Goal: Information Seeking & Learning: Learn about a topic

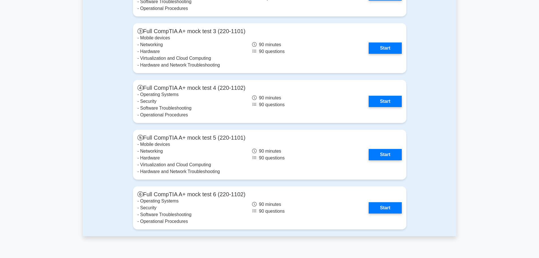
scroll to position [1329, 0]
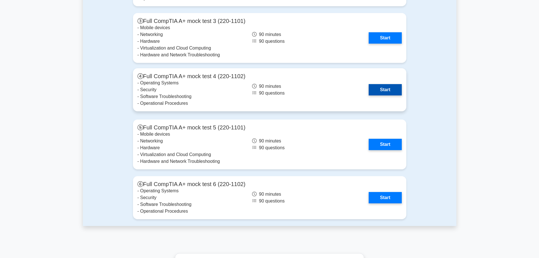
click at [389, 91] on link "Start" at bounding box center [385, 89] width 33 height 11
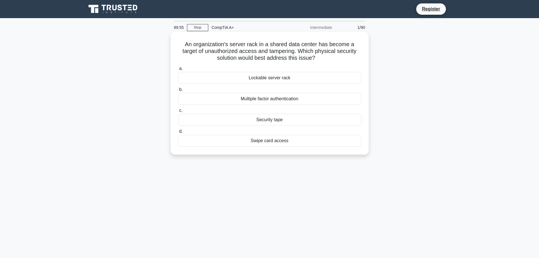
click at [335, 142] on div "Swipe card access" at bounding box center [269, 141] width 183 height 12
click at [178, 133] on input "d. Swipe card access" at bounding box center [178, 132] width 0 height 4
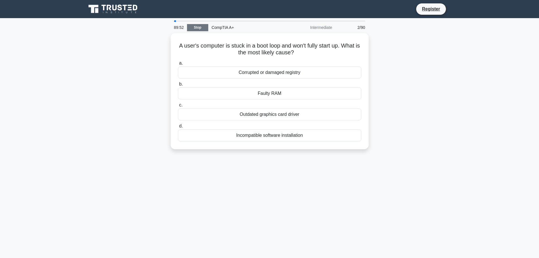
click at [195, 29] on link "Stop" at bounding box center [197, 27] width 21 height 7
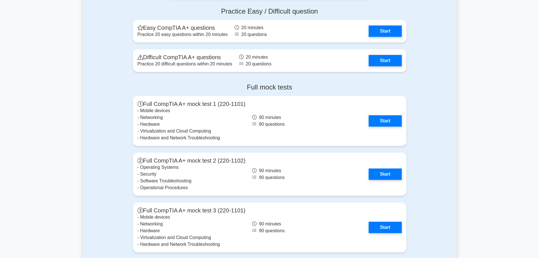
drag, startPoint x: 319, startPoint y: 65, endPoint x: 323, endPoint y: 150, distance: 85.2
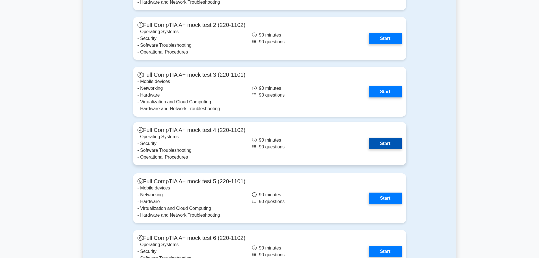
scroll to position [1290, 0]
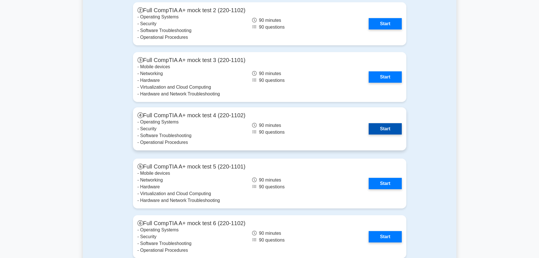
click at [389, 127] on link "Start" at bounding box center [385, 128] width 33 height 11
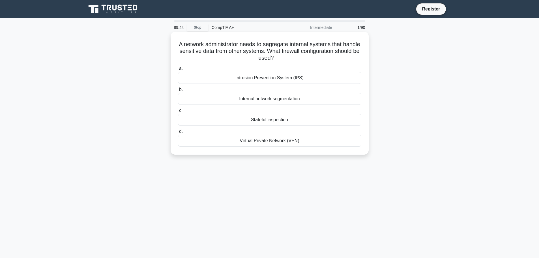
click at [344, 96] on div "Internal network segmentation" at bounding box center [269, 99] width 183 height 12
click at [178, 91] on input "b. Internal network segmentation" at bounding box center [178, 90] width 0 height 4
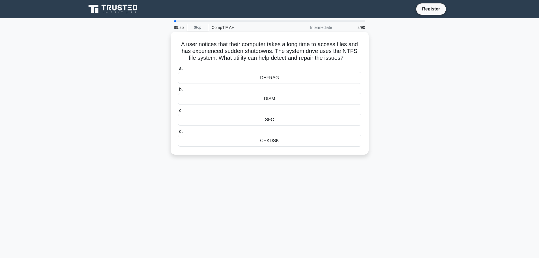
click at [344, 142] on div "CHKDSK" at bounding box center [269, 141] width 183 height 12
click at [178, 133] on input "d. CHKDSK" at bounding box center [178, 132] width 0 height 4
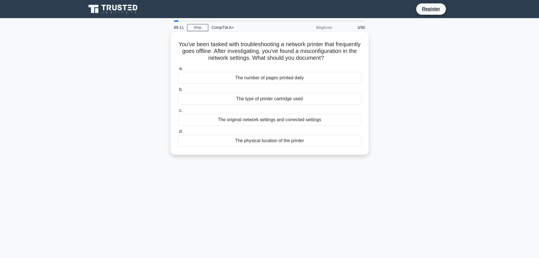
click at [320, 126] on div "The original network settings and corrected settings" at bounding box center [269, 120] width 183 height 12
click at [178, 112] on input "c. The original network settings and corrected settings" at bounding box center [178, 111] width 0 height 4
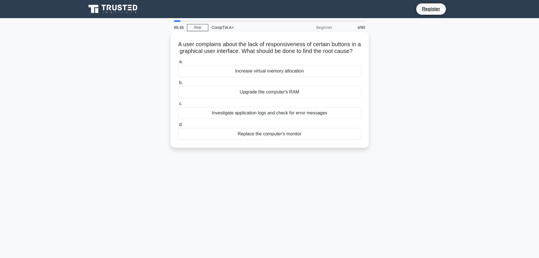
click at [345, 119] on div "Investigate application logs and check for error messages" at bounding box center [269, 113] width 183 height 12
click at [178, 106] on input "c. Investigate application logs and check for error messages" at bounding box center [178, 104] width 0 height 4
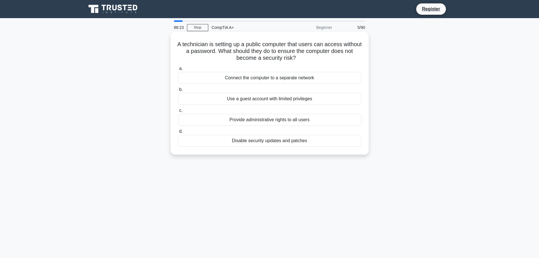
click at [337, 76] on div "Connect the computer to a separate network" at bounding box center [269, 78] width 183 height 12
click at [178, 70] on input "a. Connect the computer to a separate network" at bounding box center [178, 69] width 0 height 4
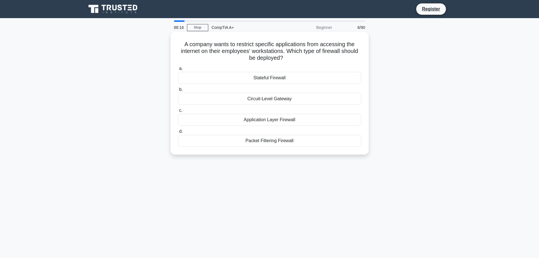
click at [334, 63] on div "A company wants to restrict specific applications from accessing the internet o…" at bounding box center [269, 93] width 193 height 118
click at [326, 142] on div "Packet Filtering Firewall" at bounding box center [269, 141] width 183 height 12
click at [178, 133] on input "d. Packet Filtering Firewall" at bounding box center [178, 132] width 0 height 4
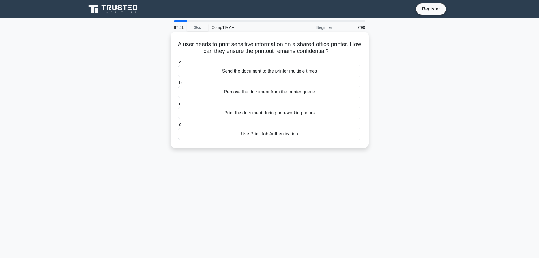
click at [318, 134] on div "Use Print Job Authentication" at bounding box center [269, 134] width 183 height 12
click at [178, 126] on input "d. Use Print Job Authentication" at bounding box center [178, 125] width 0 height 4
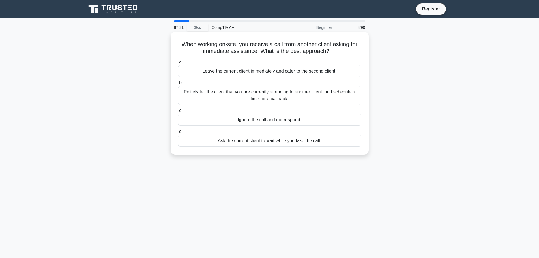
click at [313, 91] on div "Politely tell the client that you are currently attending to another client, an…" at bounding box center [269, 95] width 183 height 19
click at [178, 85] on input "b. Politely tell the client that you are currently attending to another client,…" at bounding box center [178, 83] width 0 height 4
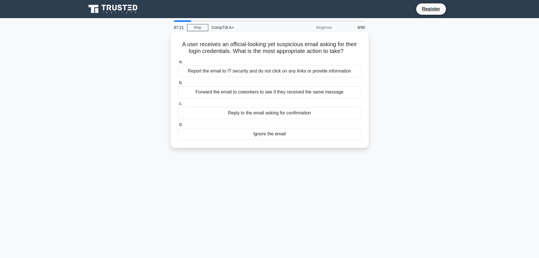
click at [313, 70] on div "Report the email to IT security and do not click on any links or provide inform…" at bounding box center [269, 71] width 183 height 12
click at [178, 64] on input "a. Report the email to IT security and do not click on any links or provide inf…" at bounding box center [178, 62] width 0 height 4
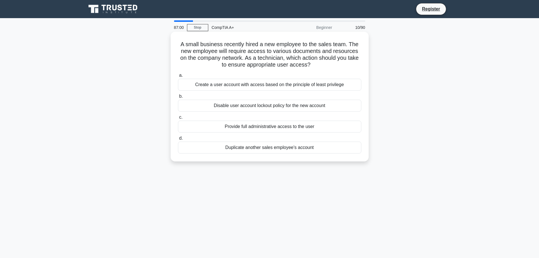
click at [311, 147] on div "Duplicate another sales employee's account" at bounding box center [269, 147] width 183 height 12
click at [178, 140] on input "d. Duplicate another sales employee's account" at bounding box center [178, 138] width 0 height 4
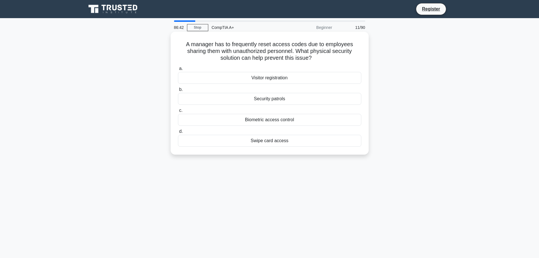
click at [312, 141] on div "Swipe card access" at bounding box center [269, 141] width 183 height 12
click at [178, 133] on input "d. Swipe card access" at bounding box center [178, 132] width 0 height 4
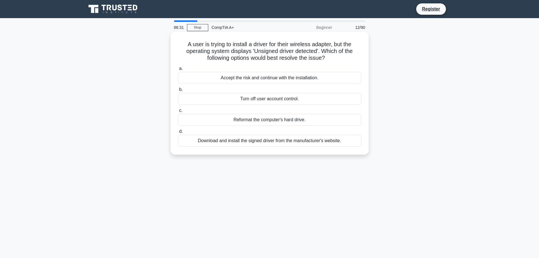
click at [314, 140] on div "Download and install the signed driver from the manufacturer's website." at bounding box center [269, 141] width 183 height 12
click at [178, 133] on input "d. Download and install the signed driver from the manufacturer's website." at bounding box center [178, 132] width 0 height 4
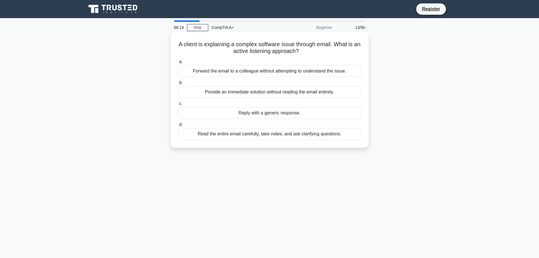
click at [331, 136] on div "Read the entire email carefully, take notes, and ask clarifying questions." at bounding box center [269, 134] width 183 height 12
click at [178, 126] on input "d. Read the entire email carefully, take notes, and ask clarifying questions." at bounding box center [178, 125] width 0 height 4
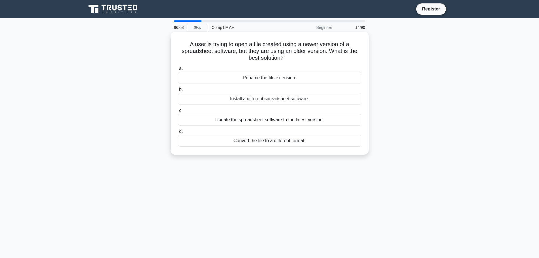
click at [321, 142] on div "Convert the file to a different format." at bounding box center [269, 141] width 183 height 12
click at [178, 133] on input "d. Convert the file to a different format." at bounding box center [178, 132] width 0 height 4
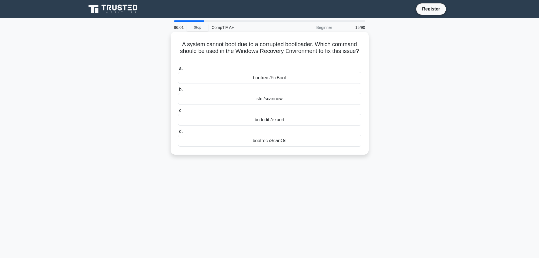
click at [296, 78] on div "bootrec /FixBoot" at bounding box center [269, 78] width 183 height 12
click at [178, 70] on input "a. bootrec /FixBoot" at bounding box center [178, 69] width 0 height 4
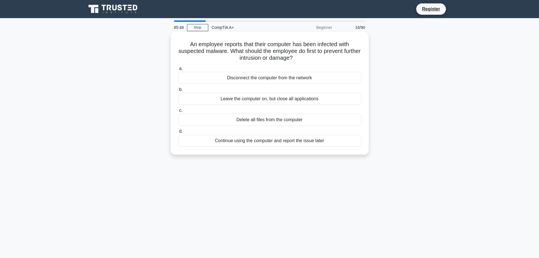
click at [315, 81] on div "Disconnect the computer from the network" at bounding box center [269, 78] width 183 height 12
click at [178, 70] on input "a. Disconnect the computer from the network" at bounding box center [178, 69] width 0 height 4
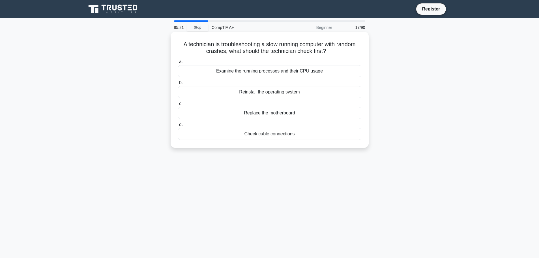
click at [311, 70] on div "Examine the running processes and their CPU usage" at bounding box center [269, 71] width 183 height 12
click at [178, 64] on input "a. Examine the running processes and their CPU usage" at bounding box center [178, 62] width 0 height 4
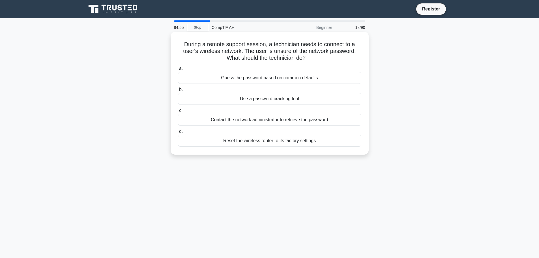
click at [315, 142] on div "Reset the wireless router to its factory settings" at bounding box center [269, 141] width 183 height 12
click at [178, 133] on input "d. Reset the wireless router to its factory settings" at bounding box center [178, 132] width 0 height 4
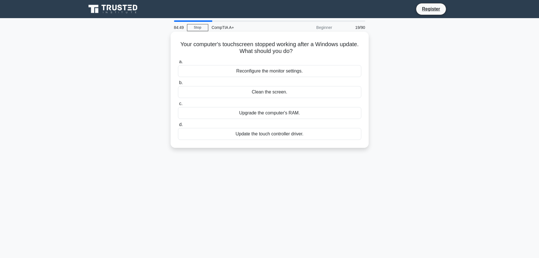
click at [320, 132] on div "Update the touch controller driver." at bounding box center [269, 134] width 183 height 12
click at [178, 126] on input "d. Update the touch controller driver." at bounding box center [178, 125] width 0 height 4
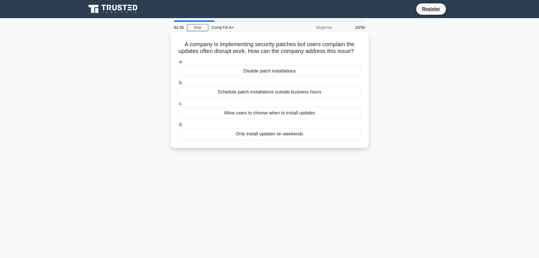
click at [335, 98] on div "Schedule patch installations outside business hours" at bounding box center [269, 92] width 183 height 12
click at [178, 85] on input "b. Schedule patch installations outside business hours" at bounding box center [178, 83] width 0 height 4
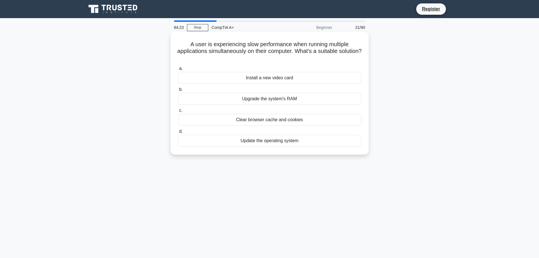
click at [302, 100] on div "Upgrade the system's RAM" at bounding box center [269, 99] width 183 height 12
click at [178, 91] on input "b. Upgrade the system's RAM" at bounding box center [178, 90] width 0 height 4
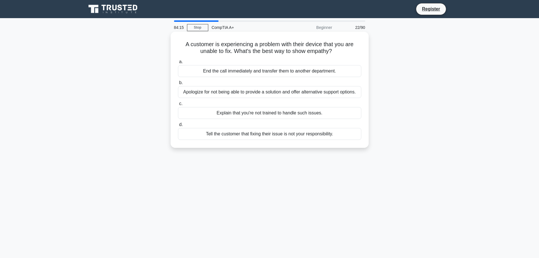
click at [307, 92] on div "Apologize for not being able to provide a solution and offer alternative suppor…" at bounding box center [269, 92] width 183 height 12
click at [178, 85] on input "b. Apologize for not being able to provide a solution and offer alternative sup…" at bounding box center [178, 83] width 0 height 4
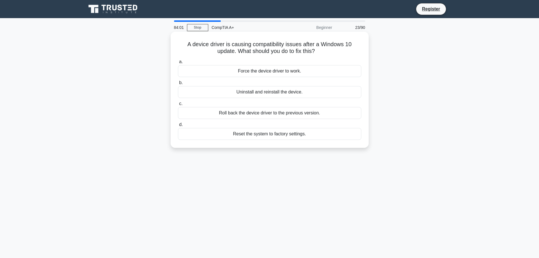
click at [313, 115] on div "Roll back the device driver to the previous version." at bounding box center [269, 113] width 183 height 12
click at [178, 106] on input "c. Roll back the device driver to the previous version." at bounding box center [178, 104] width 0 height 4
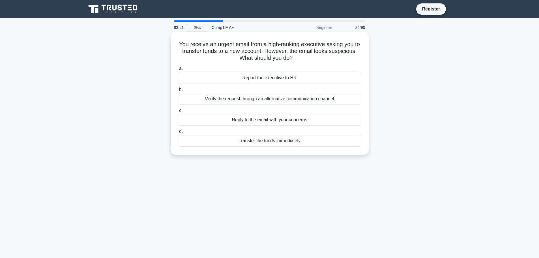
click at [311, 103] on div "Verify the request through an alternative communication channel" at bounding box center [269, 99] width 183 height 12
click at [178, 91] on input "b. Verify the request through an alternative communication channel" at bounding box center [178, 90] width 0 height 4
click at [314, 78] on div "Start the procedures to move critical servers to a failover site" at bounding box center [269, 78] width 183 height 12
click at [178, 70] on input "a. Start the procedures to move critical servers to a failover site" at bounding box center [178, 69] width 0 height 4
click at [324, 76] on div "Move critical operations to a failover site" at bounding box center [269, 78] width 183 height 12
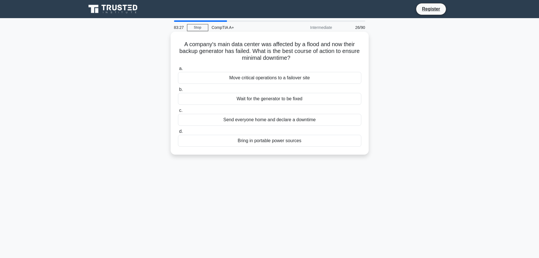
click at [178, 70] on input "a. Move critical operations to a failover site" at bounding box center [178, 69] width 0 height 4
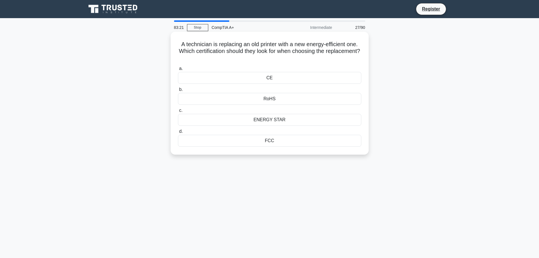
click at [297, 123] on div "ENERGY STAR" at bounding box center [269, 120] width 183 height 12
click at [178, 112] on input "c. ENERGY STAR" at bounding box center [178, 111] width 0 height 4
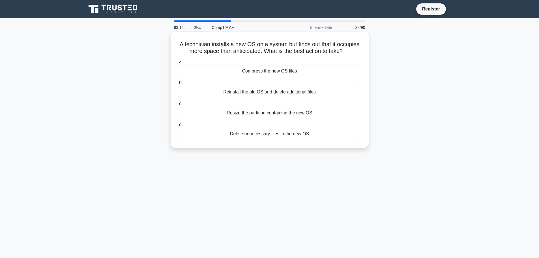
click at [321, 114] on div "Resize the partition containing the new OS" at bounding box center [269, 113] width 183 height 12
click at [178, 106] on input "c. Resize the partition containing the new OS" at bounding box center [178, 104] width 0 height 4
click at [320, 135] on div "Check the application settings and adjust as needed" at bounding box center [269, 134] width 183 height 12
click at [178, 126] on input "d. Check the application settings and adjust as needed" at bounding box center [178, 125] width 0 height 4
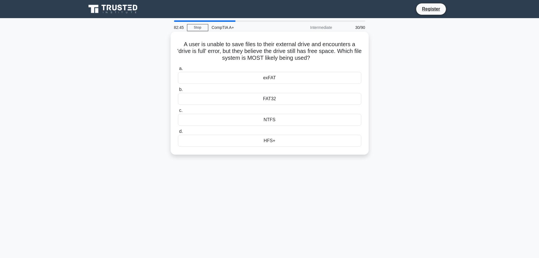
click at [287, 100] on div "FAT32" at bounding box center [269, 99] width 183 height 12
click at [178, 91] on input "b. FAT32" at bounding box center [178, 90] width 0 height 4
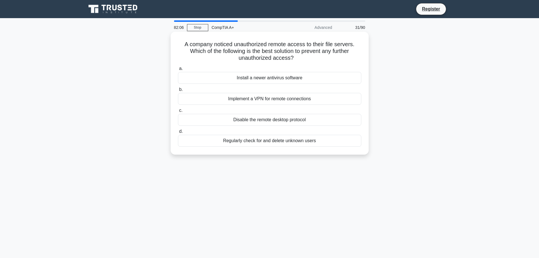
click at [316, 119] on div "Disable the remote desktop protocol" at bounding box center [269, 120] width 183 height 12
click at [178, 112] on input "c. Disable the remote desktop protocol" at bounding box center [178, 111] width 0 height 4
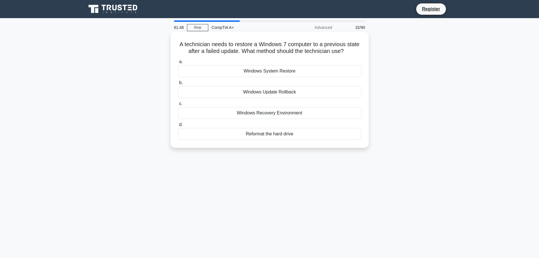
click at [308, 73] on div "Windows System Restore" at bounding box center [269, 71] width 183 height 12
click at [178, 64] on input "a. Windows System Restore" at bounding box center [178, 62] width 0 height 4
click at [312, 114] on div "Outdated graphics card driver" at bounding box center [269, 113] width 183 height 12
click at [178, 106] on input "c. Outdated graphics card driver" at bounding box center [178, 104] width 0 height 4
click at [303, 131] on div "Turn off the computer immediately" at bounding box center [269, 134] width 183 height 12
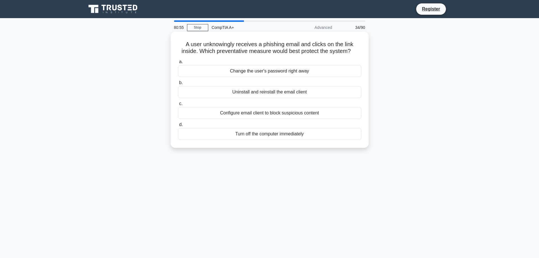
click at [178, 126] on input "d. Turn off the computer immediately" at bounding box center [178, 125] width 0 height 4
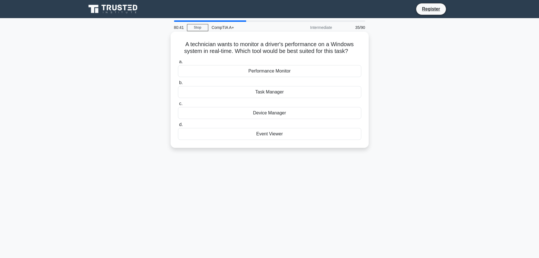
click at [283, 92] on div "Task Manager" at bounding box center [269, 92] width 183 height 12
click at [178, 85] on input "b. Task Manager" at bounding box center [178, 83] width 0 height 4
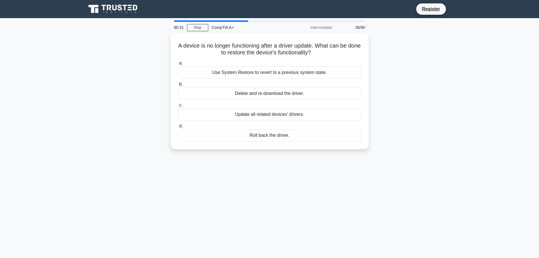
click at [72, 231] on main "80:31 Stop CompTIA A+ Intermediate 36/90 A device is no longer functioning afte…" at bounding box center [269, 161] width 539 height 287
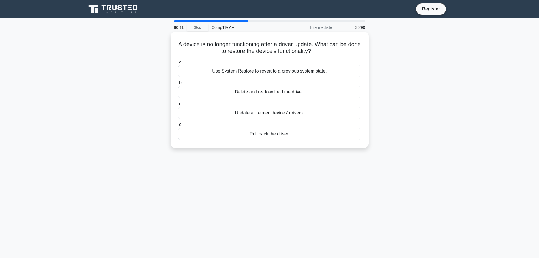
click at [300, 135] on div "Roll back the driver." at bounding box center [269, 134] width 183 height 12
click at [178, 126] on input "d. Roll back the driver." at bounding box center [178, 125] width 0 height 4
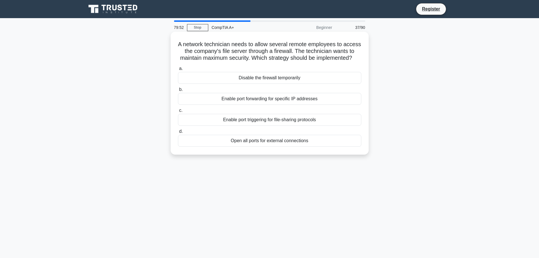
click at [326, 105] on div "Enable port forwarding for specific IP addresses" at bounding box center [269, 99] width 183 height 12
click at [178, 91] on input "b. Enable port forwarding for specific IP addresses" at bounding box center [178, 90] width 0 height 4
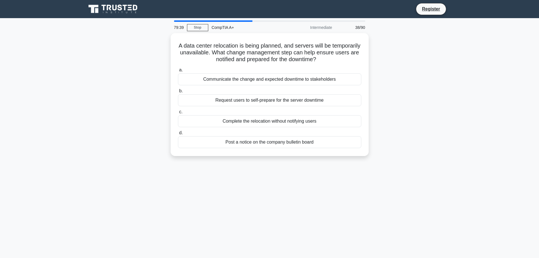
click at [117, 186] on div "79:39 Stop CompTIA A+ Intermediate 38/90 A data center relocation is being plan…" at bounding box center [269, 161] width 373 height 283
click at [205, 25] on link "Stop" at bounding box center [197, 27] width 21 height 7
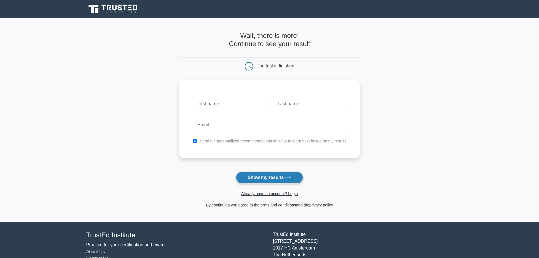
click at [265, 181] on button "Show my results" at bounding box center [269, 177] width 67 height 12
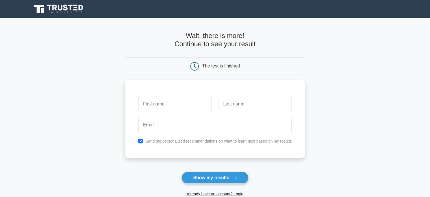
click at [28, 127] on main "Wait, there is more! Continue to see your result The test is finished and the" at bounding box center [215, 120] width 430 height 204
